Goal: Navigation & Orientation: Understand site structure

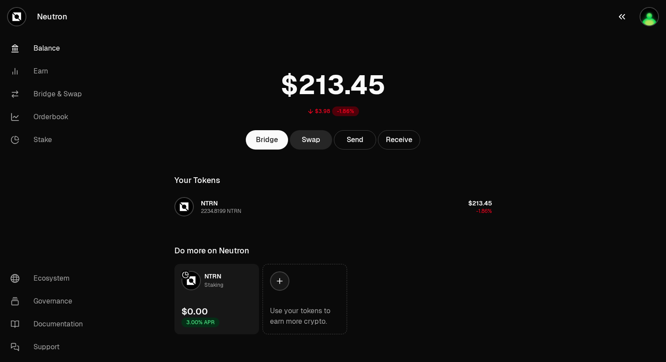
click at [649, 17] on img "button" at bounding box center [649, 17] width 18 height 18
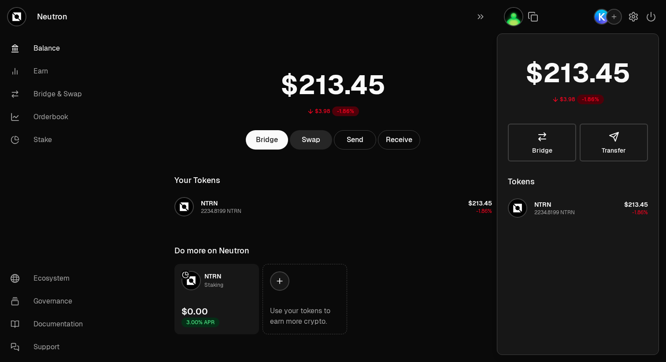
click at [514, 18] on img "button" at bounding box center [514, 17] width 18 height 18
click at [634, 18] on icon "button" at bounding box center [633, 16] width 11 height 11
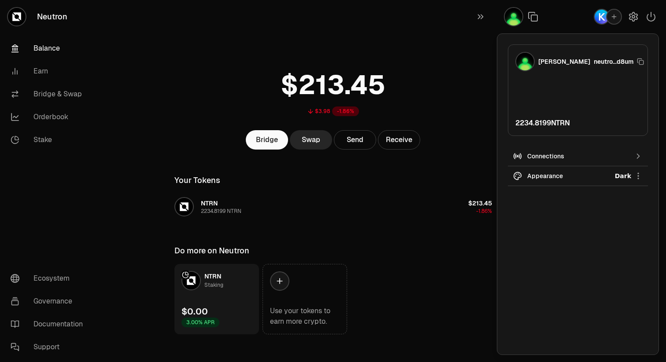
click at [523, 66] on img at bounding box center [525, 62] width 18 height 18
click at [582, 180] on html "Neutron Balance Earn Bridge & Swap Orderbook Stake Ecosystem Governance Documen…" at bounding box center [333, 185] width 666 height 370
click at [587, 202] on div "Light" at bounding box center [605, 199] width 80 height 18
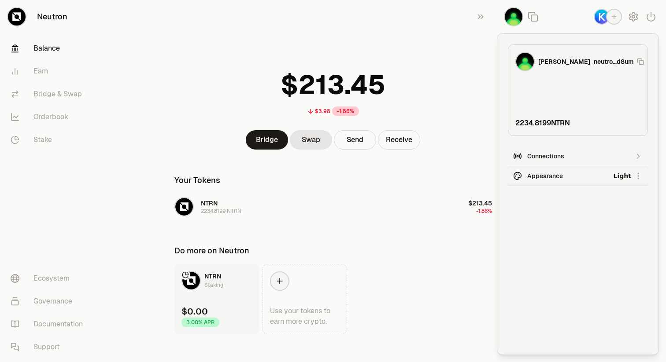
click at [594, 154] on div "Connections" at bounding box center [577, 156] width 101 height 9
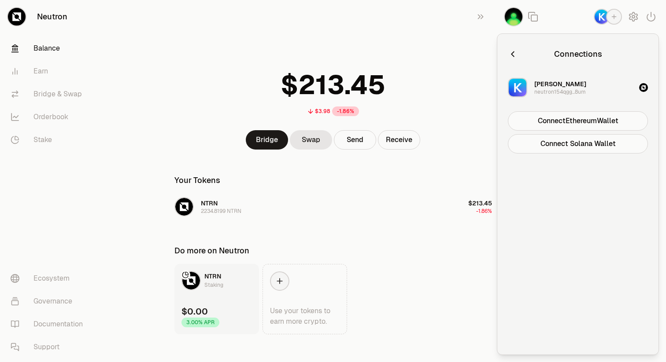
click at [510, 49] on button "button" at bounding box center [513, 54] width 10 height 12
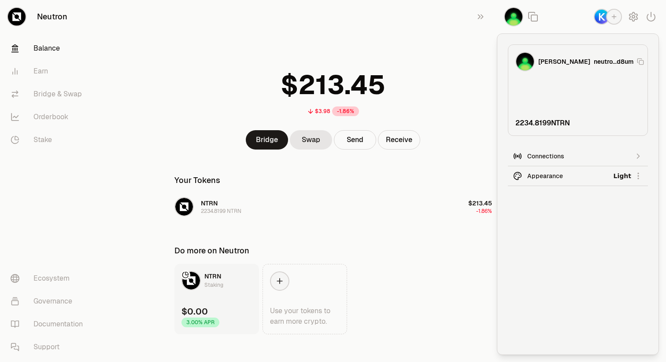
click at [535, 33] on div at bounding box center [581, 16] width 169 height 33
click at [480, 19] on icon "button" at bounding box center [480, 16] width 10 height 11
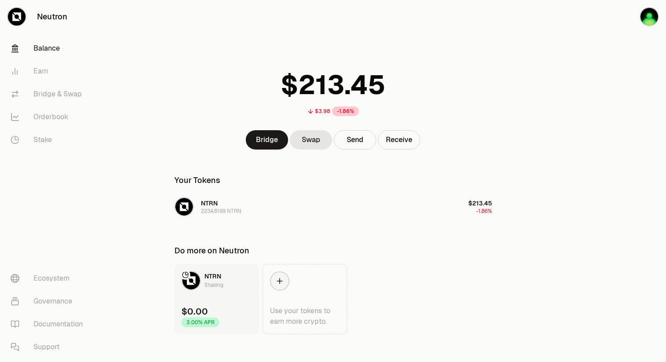
scroll to position [7, 0]
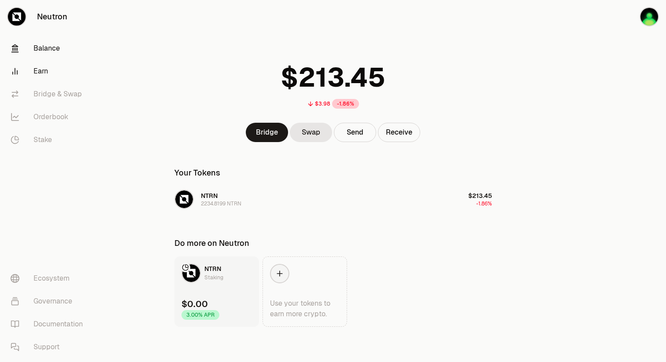
click at [39, 69] on link "Earn" at bounding box center [50, 71] width 92 height 23
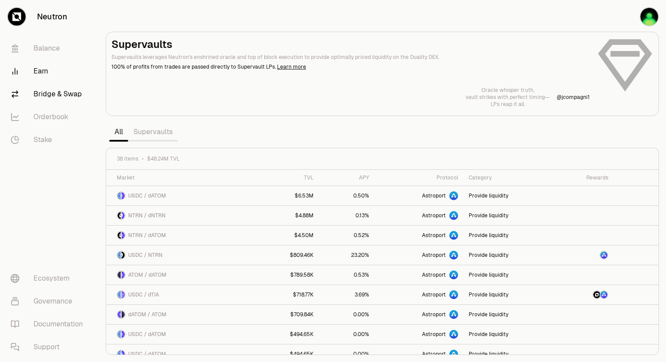
click at [51, 96] on link "Bridge & Swap" at bounding box center [50, 94] width 92 height 23
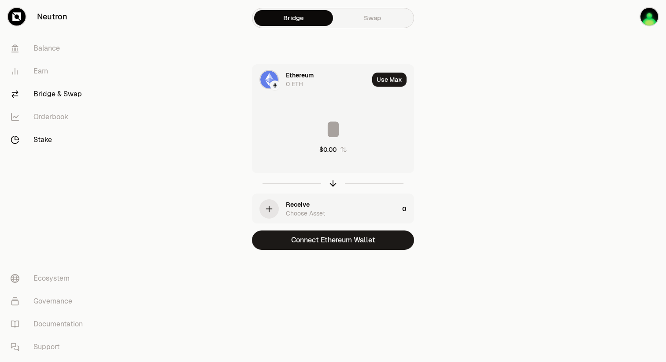
click at [44, 130] on link "Stake" at bounding box center [50, 140] width 92 height 23
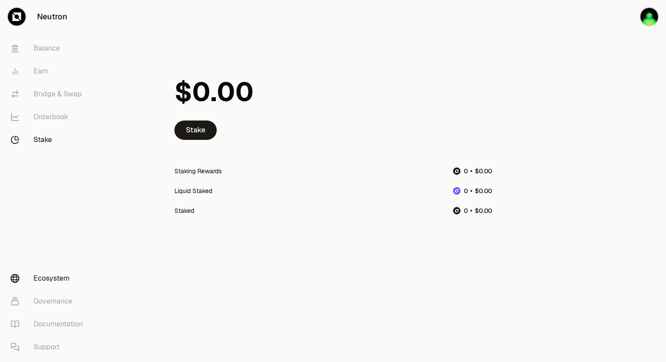
click at [44, 280] on link "Ecosystem" at bounding box center [50, 278] width 92 height 23
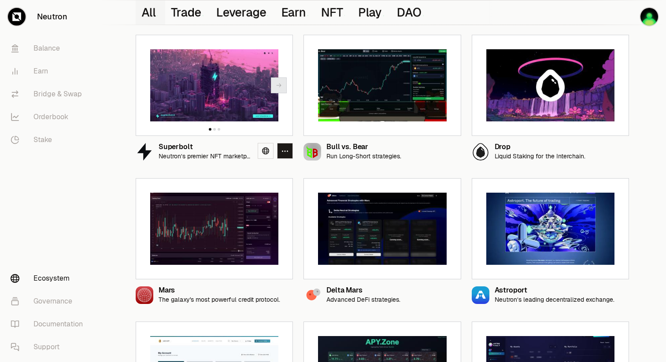
scroll to position [96, 0]
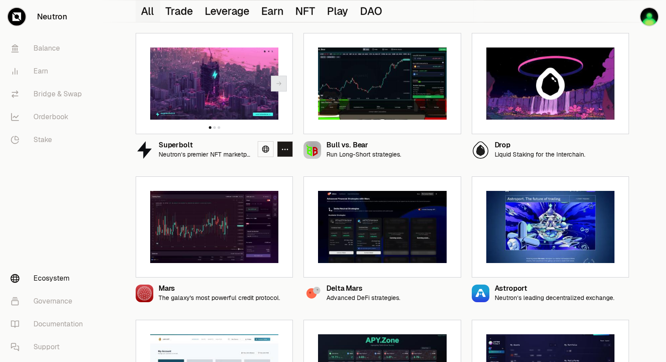
click at [213, 109] on img at bounding box center [214, 84] width 128 height 72
click at [261, 147] on link at bounding box center [266, 149] width 16 height 16
